Goal: Information Seeking & Learning: Find contact information

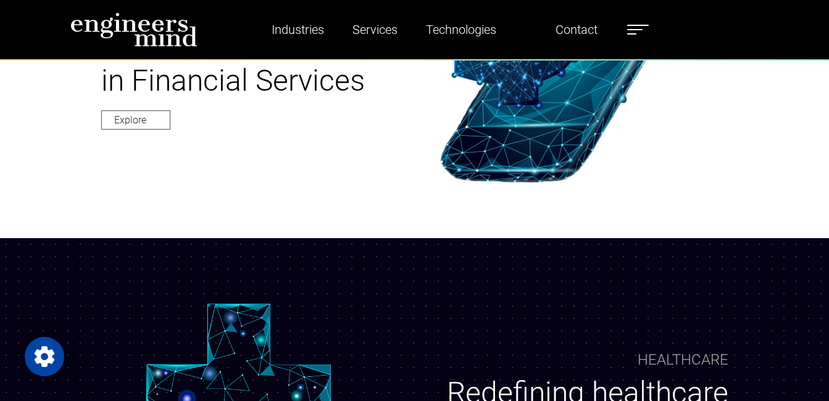
scroll to position [679, 0]
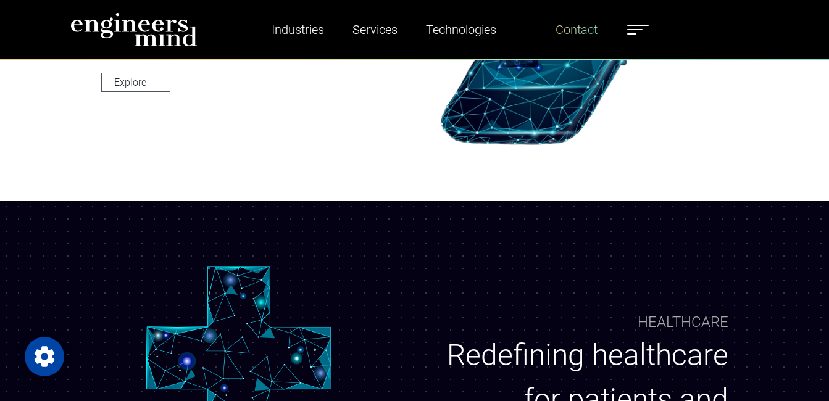
click at [585, 34] on link "Contact" at bounding box center [577, 29] width 52 height 28
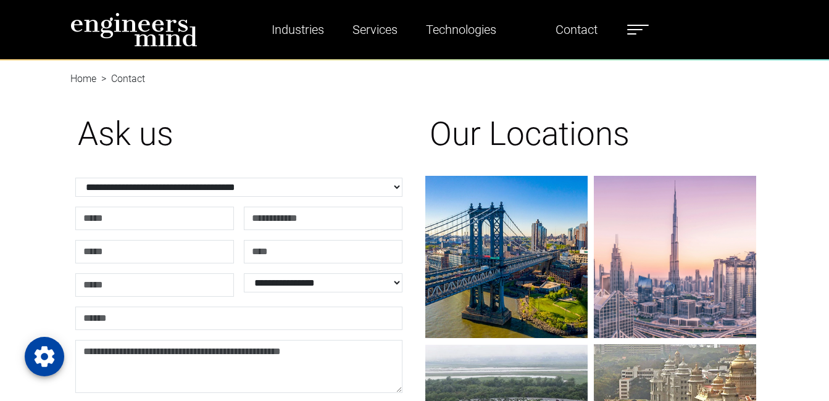
click at [638, 27] on label at bounding box center [638, 30] width 22 height 16
